Goal: Task Accomplishment & Management: Manage account settings

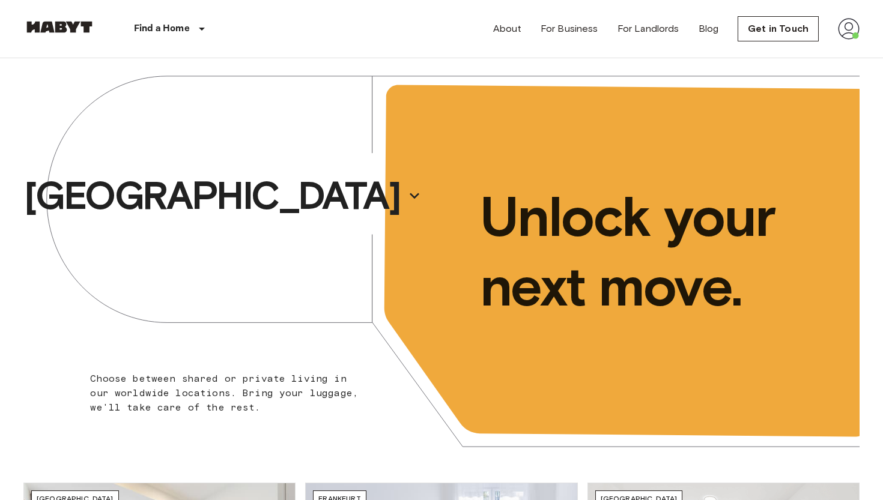
click at [847, 26] on img at bounding box center [849, 29] width 22 height 22
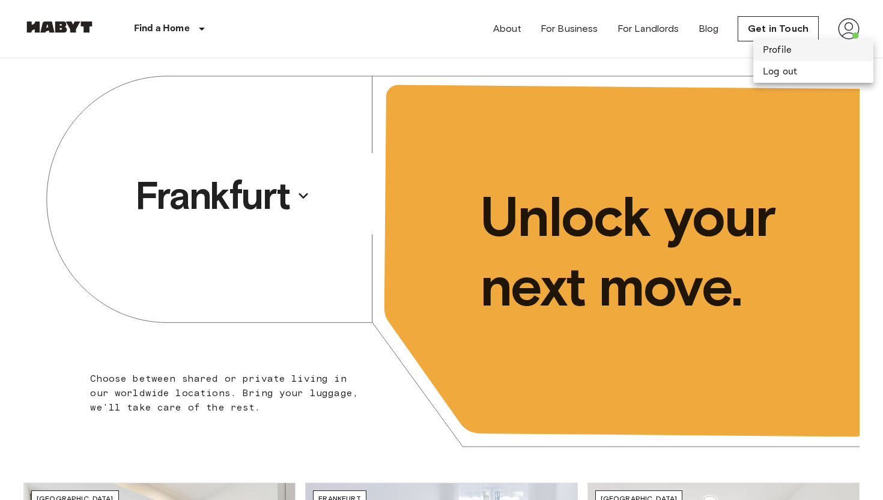
click at [797, 53] on li "Profile" at bounding box center [813, 51] width 120 height 22
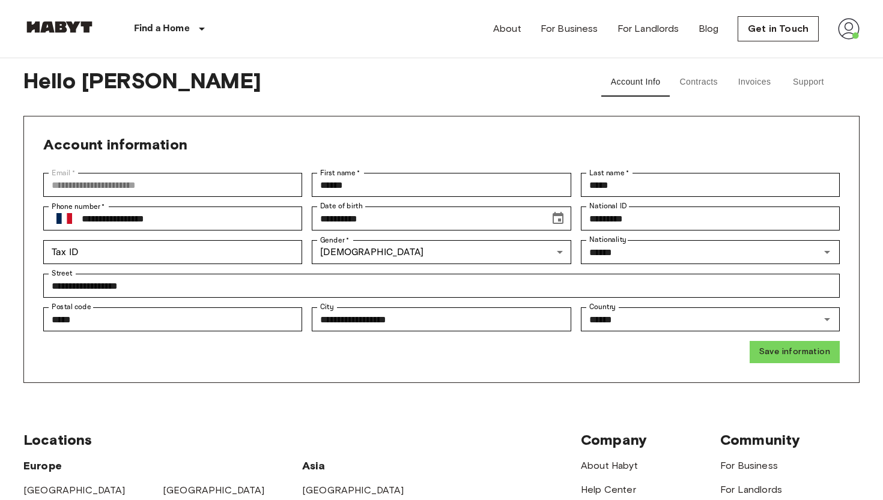
click at [696, 86] on button "Contracts" at bounding box center [698, 82] width 58 height 29
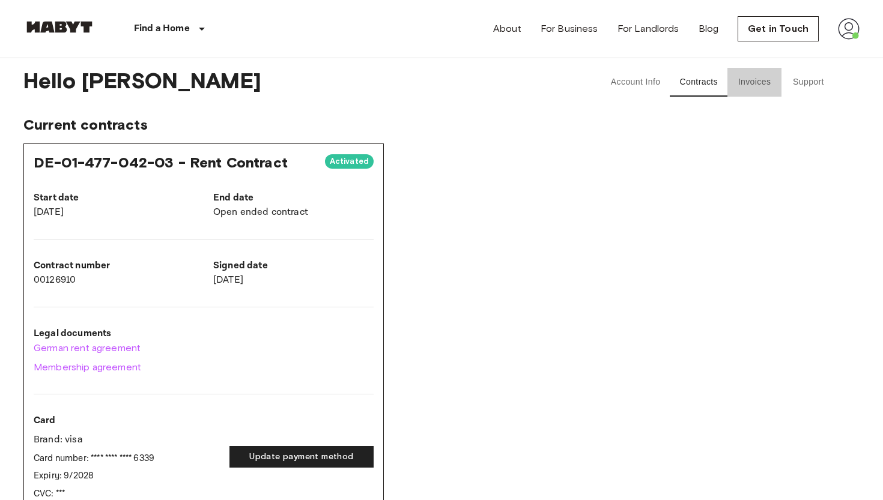
click at [761, 84] on button "Invoices" at bounding box center [754, 82] width 54 height 29
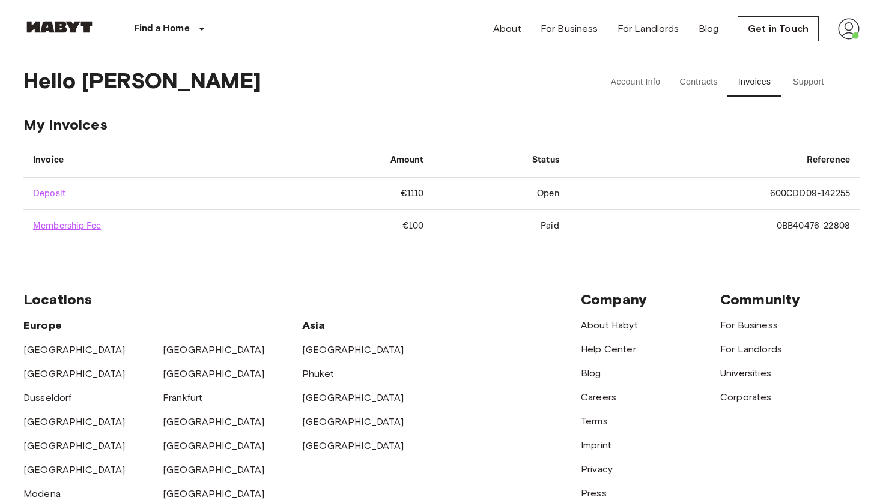
click at [543, 190] on td "Open" at bounding box center [500, 194] width 135 height 32
click at [45, 189] on link "Deposit" at bounding box center [49, 193] width 33 height 11
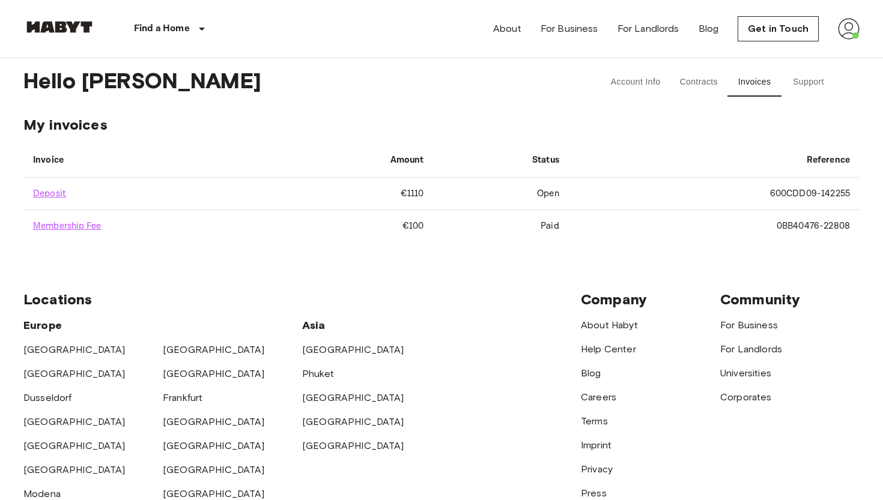
click at [400, 118] on span "My invoices" at bounding box center [441, 125] width 836 height 18
click at [645, 80] on button "Account Info" at bounding box center [635, 82] width 69 height 29
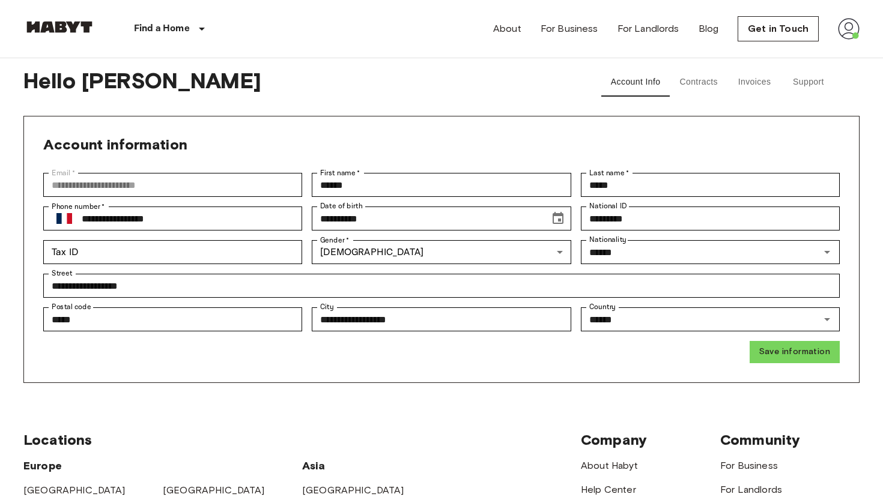
click at [692, 79] on button "Contracts" at bounding box center [698, 82] width 58 height 29
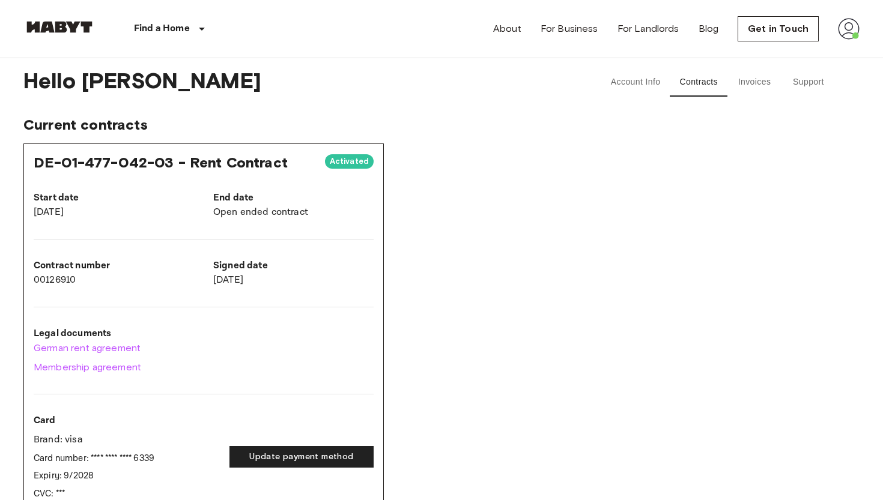
click at [808, 86] on button "Support" at bounding box center [808, 82] width 54 height 29
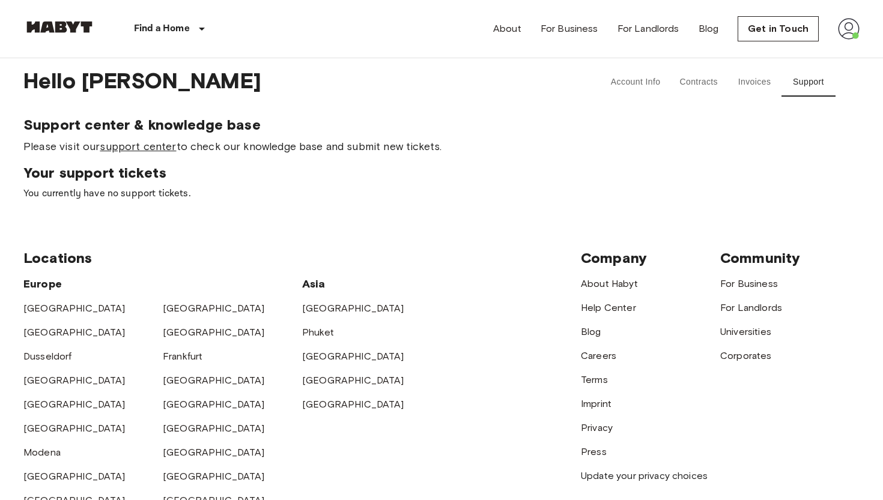
click at [137, 147] on link "support center" at bounding box center [138, 146] width 76 height 13
click at [704, 82] on button "Contracts" at bounding box center [698, 82] width 58 height 29
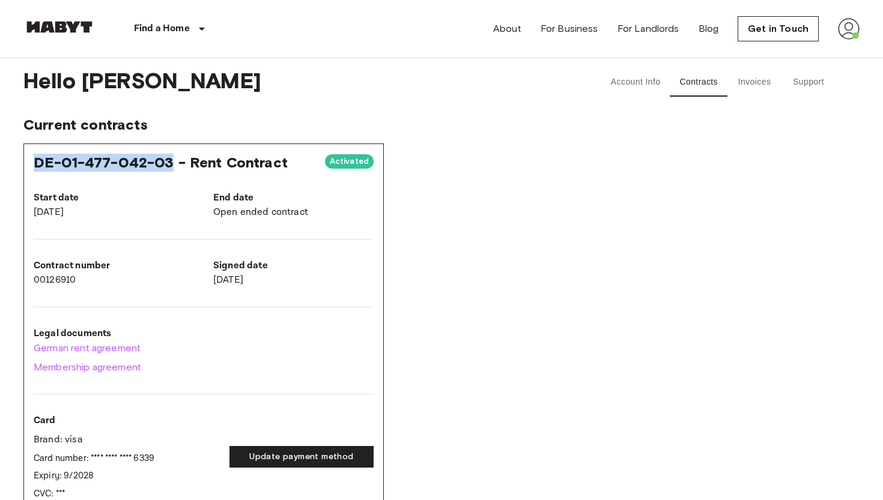
drag, startPoint x: 35, startPoint y: 162, endPoint x: 173, endPoint y: 159, distance: 138.1
click at [173, 159] on span "DE-01-477-042-03 - Rent Contract" at bounding box center [161, 162] width 254 height 17
copy span "DE-01-477-042-03"
click at [749, 73] on button "Invoices" at bounding box center [754, 82] width 54 height 29
